Goal: Information Seeking & Learning: Learn about a topic

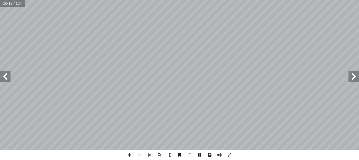
click at [8, 78] on span at bounding box center [5, 76] width 11 height 11
click at [130, 152] on span at bounding box center [130, 155] width 10 height 10
click at [229, 155] on span at bounding box center [229, 155] width 10 height 10
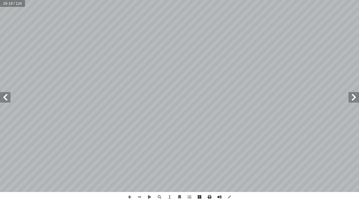
click at [6, 100] on span at bounding box center [5, 97] width 11 height 11
click at [212, 159] on div "١٦ ١٦ : ُ م ّ تعل أ ا ُ كبــر أ كثــر: هــو ا أ وا أ ــن ا ْ ) لعددي أ (ع.م.ا ُ…" at bounding box center [179, 101] width 359 height 202
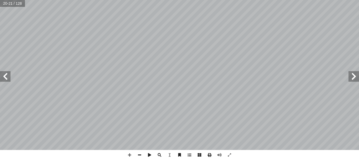
click at [6, 77] on span at bounding box center [5, 76] width 11 height 11
click at [351, 79] on span at bounding box center [353, 76] width 11 height 11
click at [8, 77] on span at bounding box center [5, 76] width 11 height 11
click at [228, 151] on span at bounding box center [229, 155] width 10 height 10
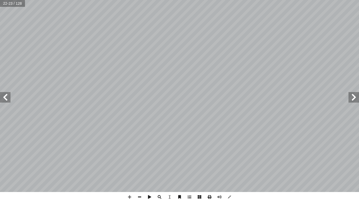
click at [8, 101] on span at bounding box center [5, 97] width 11 height 11
click at [7, 96] on span at bounding box center [5, 97] width 11 height 11
click at [6, 98] on span at bounding box center [5, 97] width 11 height 11
click at [356, 99] on span at bounding box center [353, 97] width 11 height 11
click at [354, 94] on span at bounding box center [353, 97] width 11 height 11
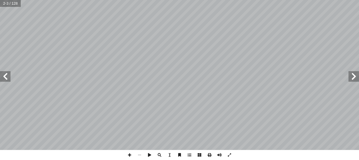
click at [4, 80] on span at bounding box center [5, 76] width 11 height 11
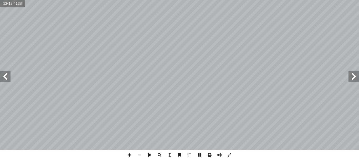
click at [4, 80] on span at bounding box center [5, 76] width 11 height 11
click at [228, 154] on span at bounding box center [229, 155] width 10 height 10
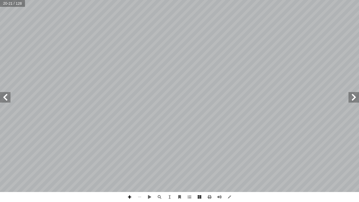
click at [130, 159] on span at bounding box center [130, 197] width 10 height 10
click at [7, 98] on span at bounding box center [5, 97] width 11 height 11
